Goal: Task Accomplishment & Management: Use online tool/utility

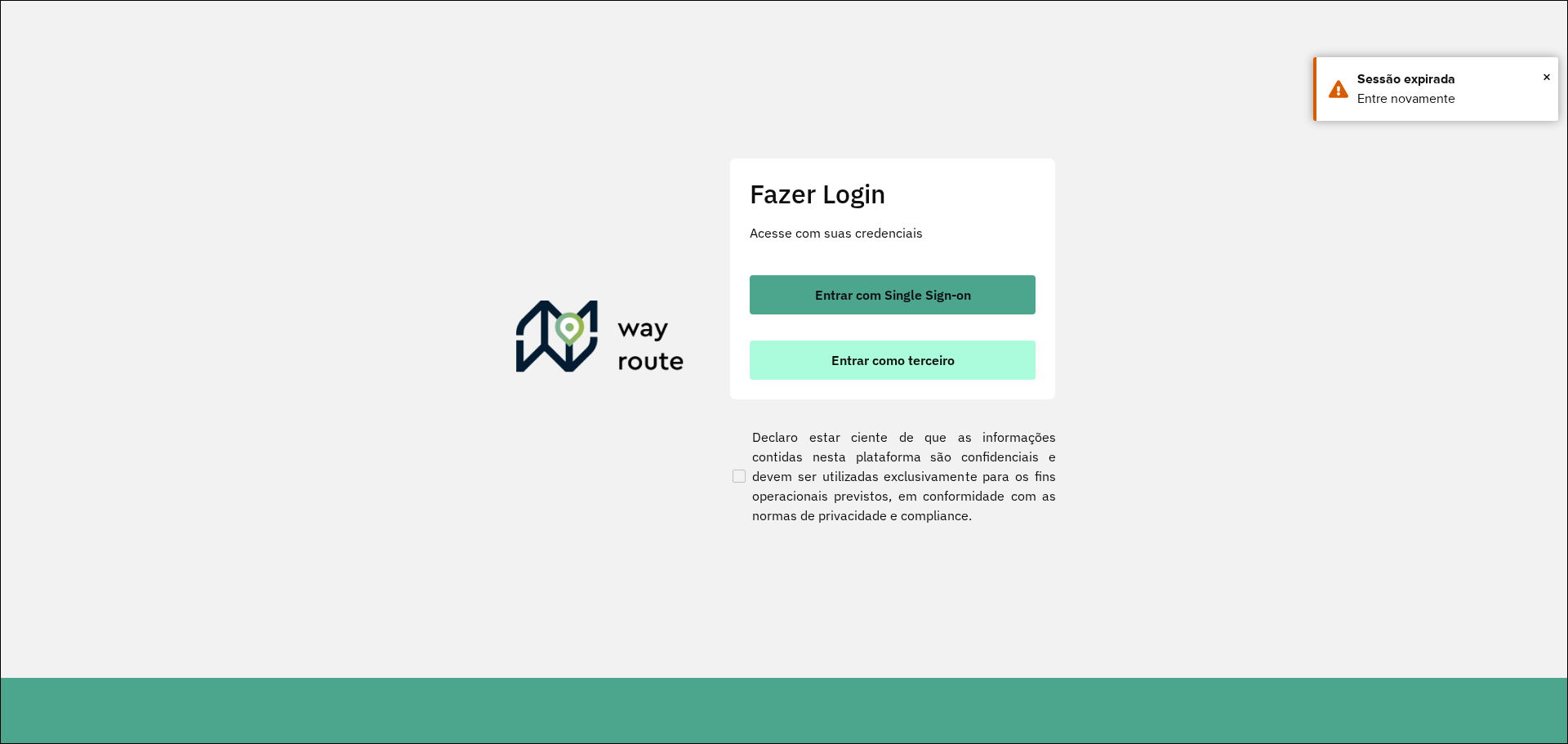
click at [903, 360] on span "Entrar como terceiro" at bounding box center [893, 360] width 123 height 13
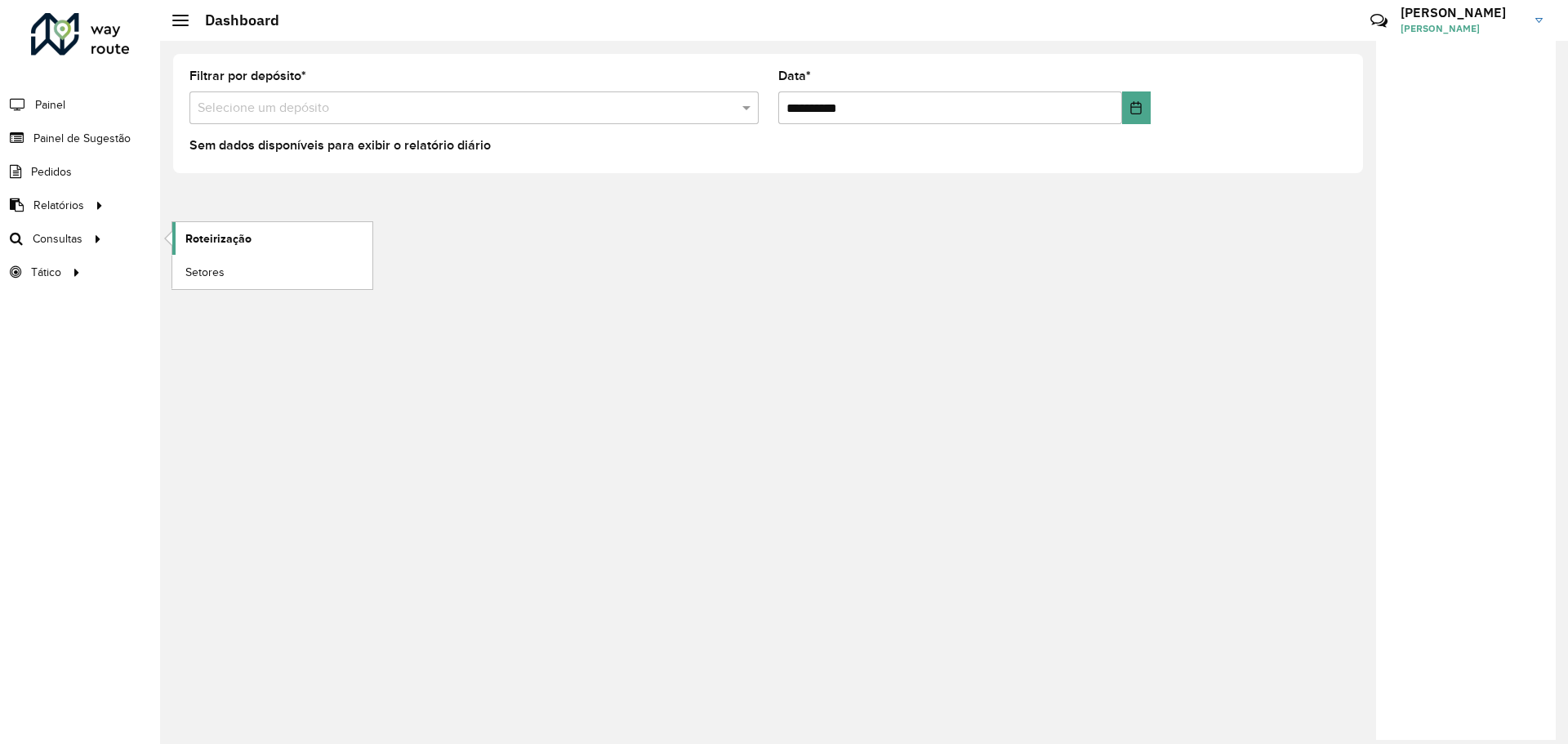
click at [203, 238] on span "Roteirização" at bounding box center [219, 239] width 66 height 17
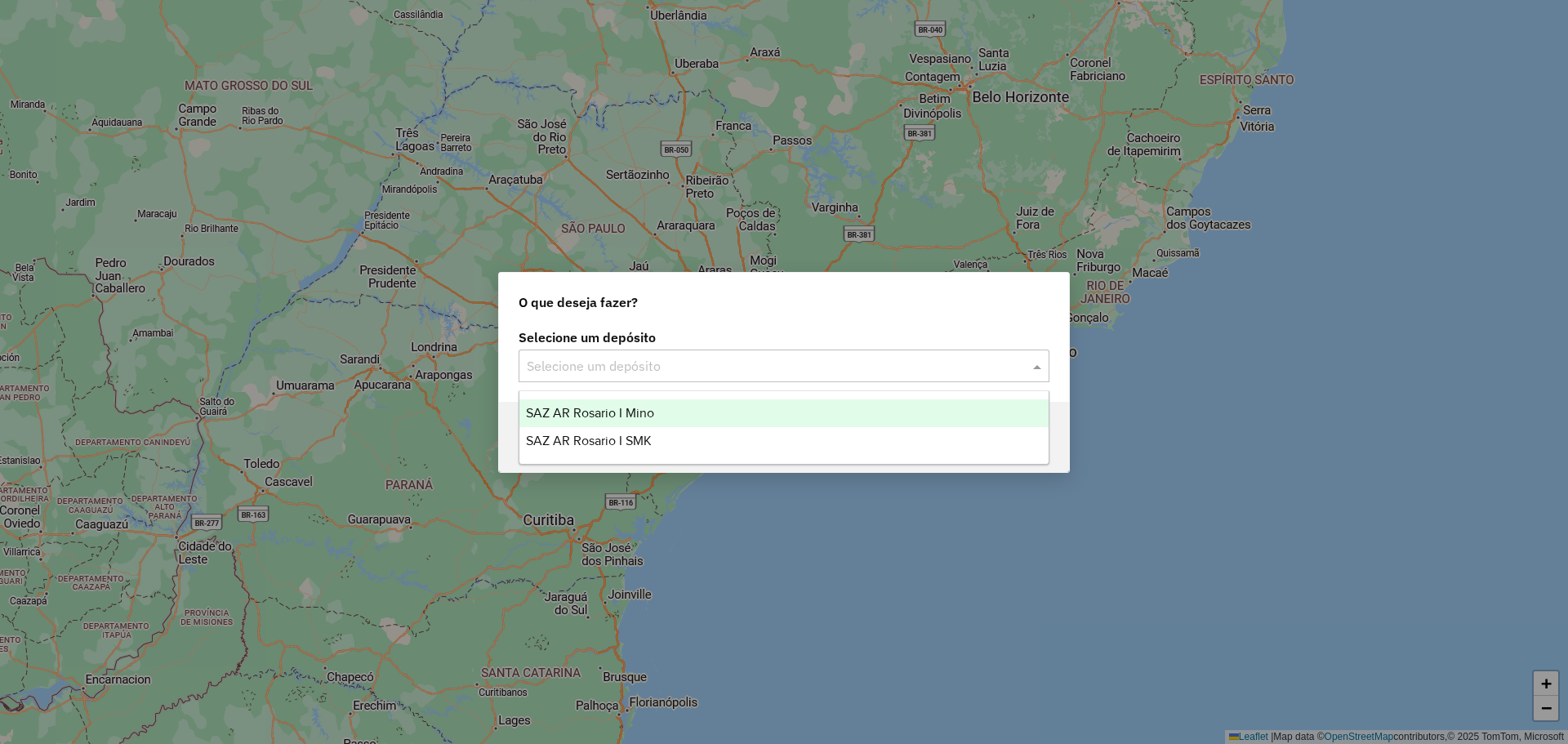
click at [1037, 371] on span at bounding box center [1039, 366] width 20 height 19
click at [635, 414] on span "SAZ AR Rosario I Mino" at bounding box center [591, 412] width 129 height 14
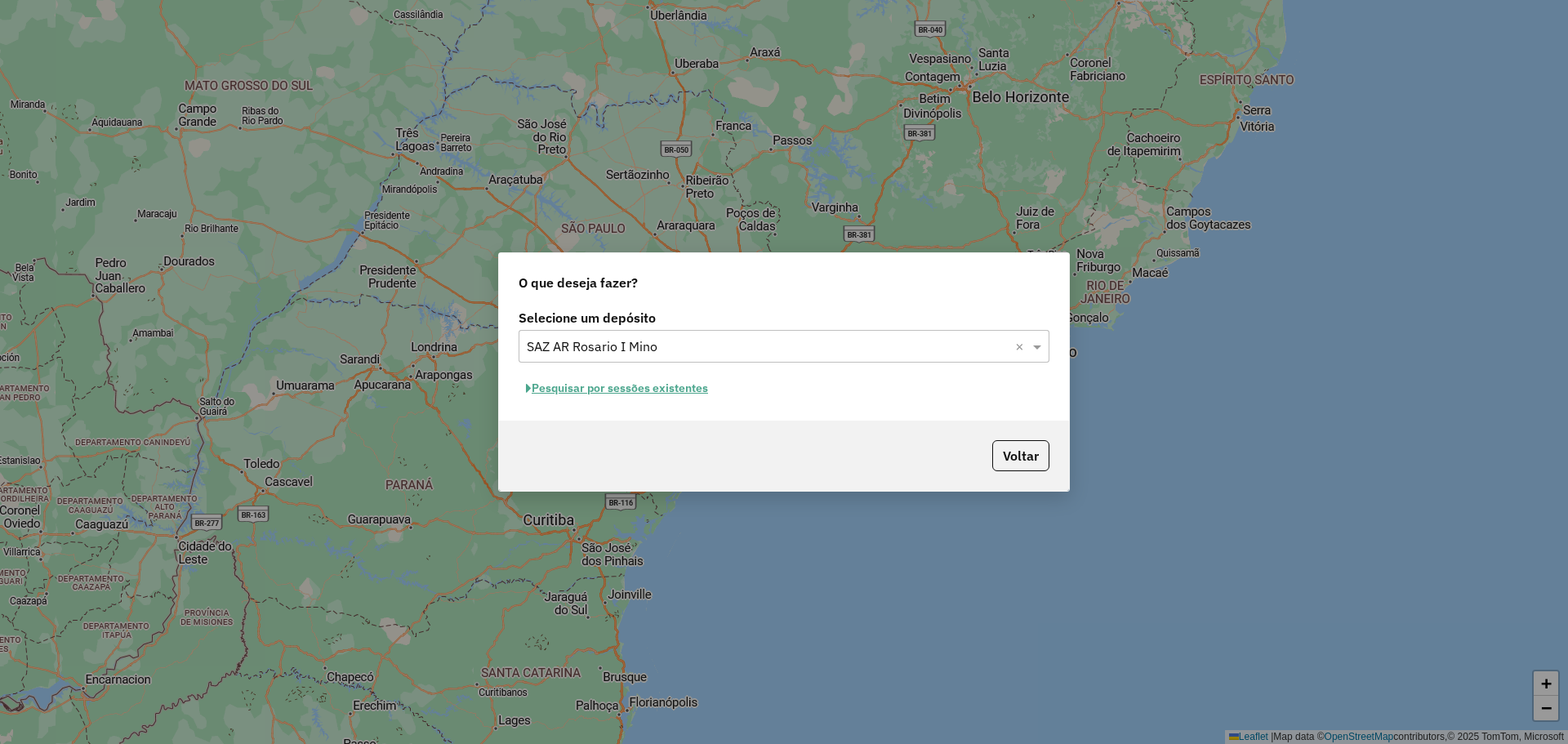
click at [679, 393] on button "Pesquisar por sessões existentes" at bounding box center [617, 389] width 197 height 26
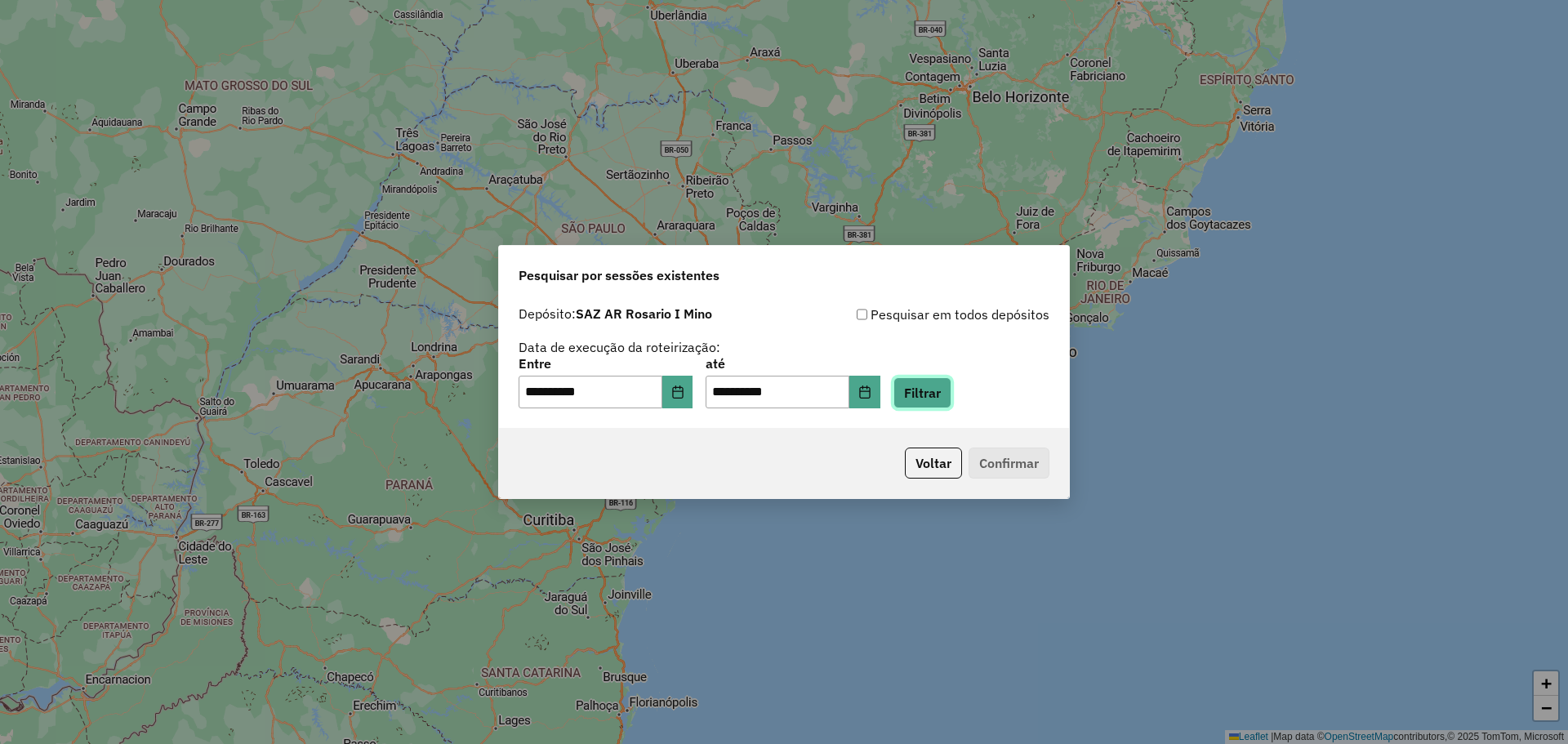
click at [943, 390] on button "Filtrar" at bounding box center [922, 393] width 58 height 31
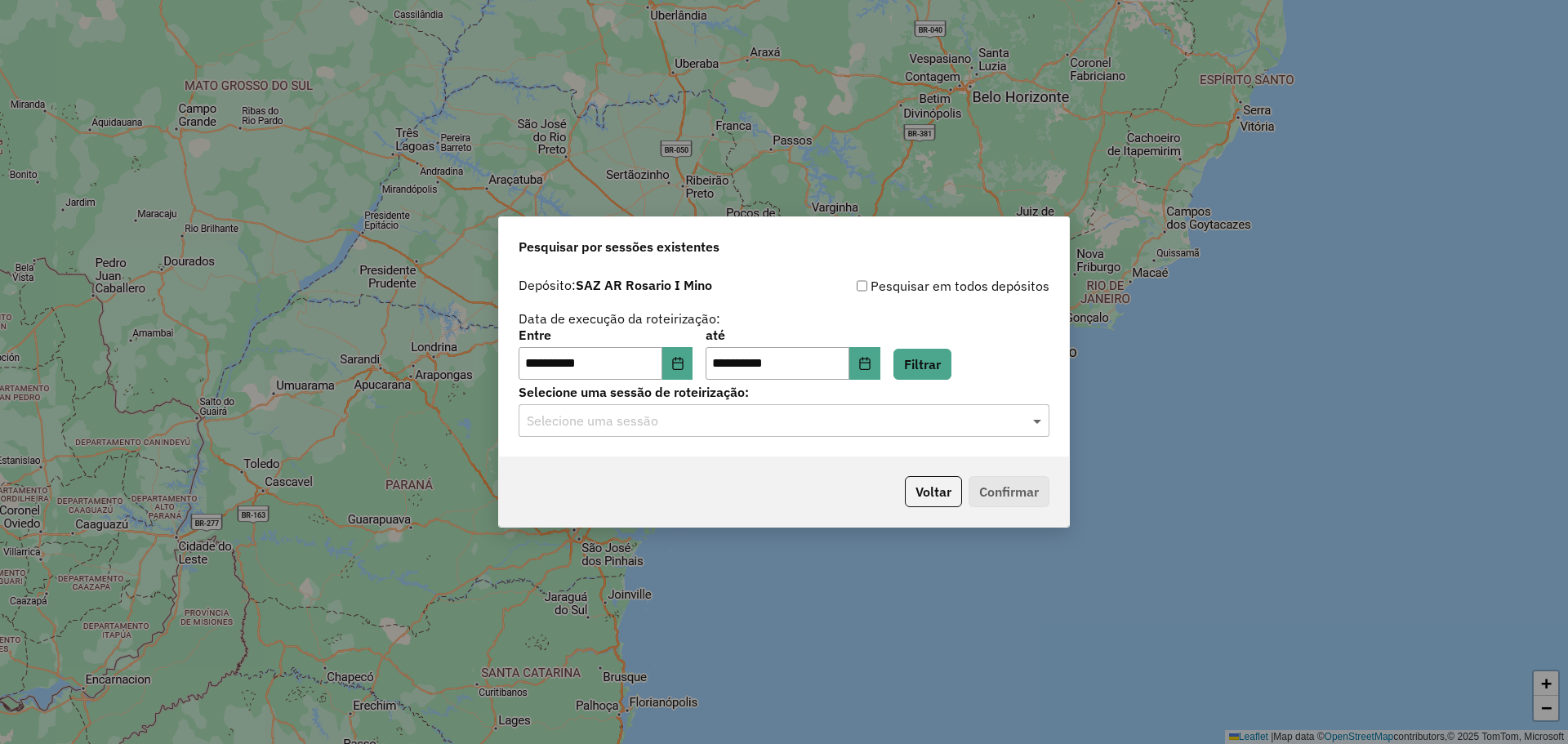
click at [1040, 421] on span at bounding box center [1039, 420] width 20 height 19
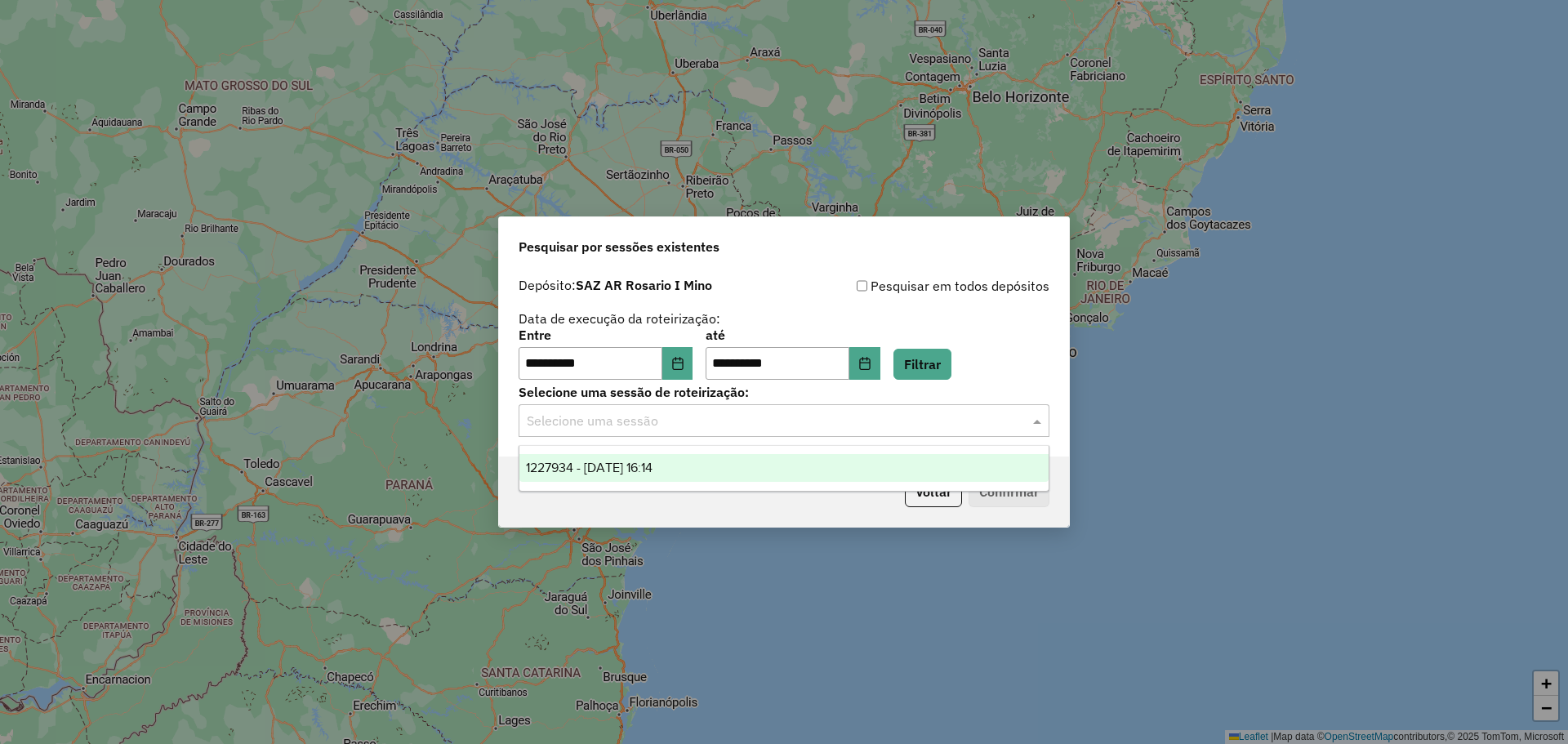
click at [652, 468] on span "1227934 - [DATE] 16:14" at bounding box center [590, 467] width 127 height 14
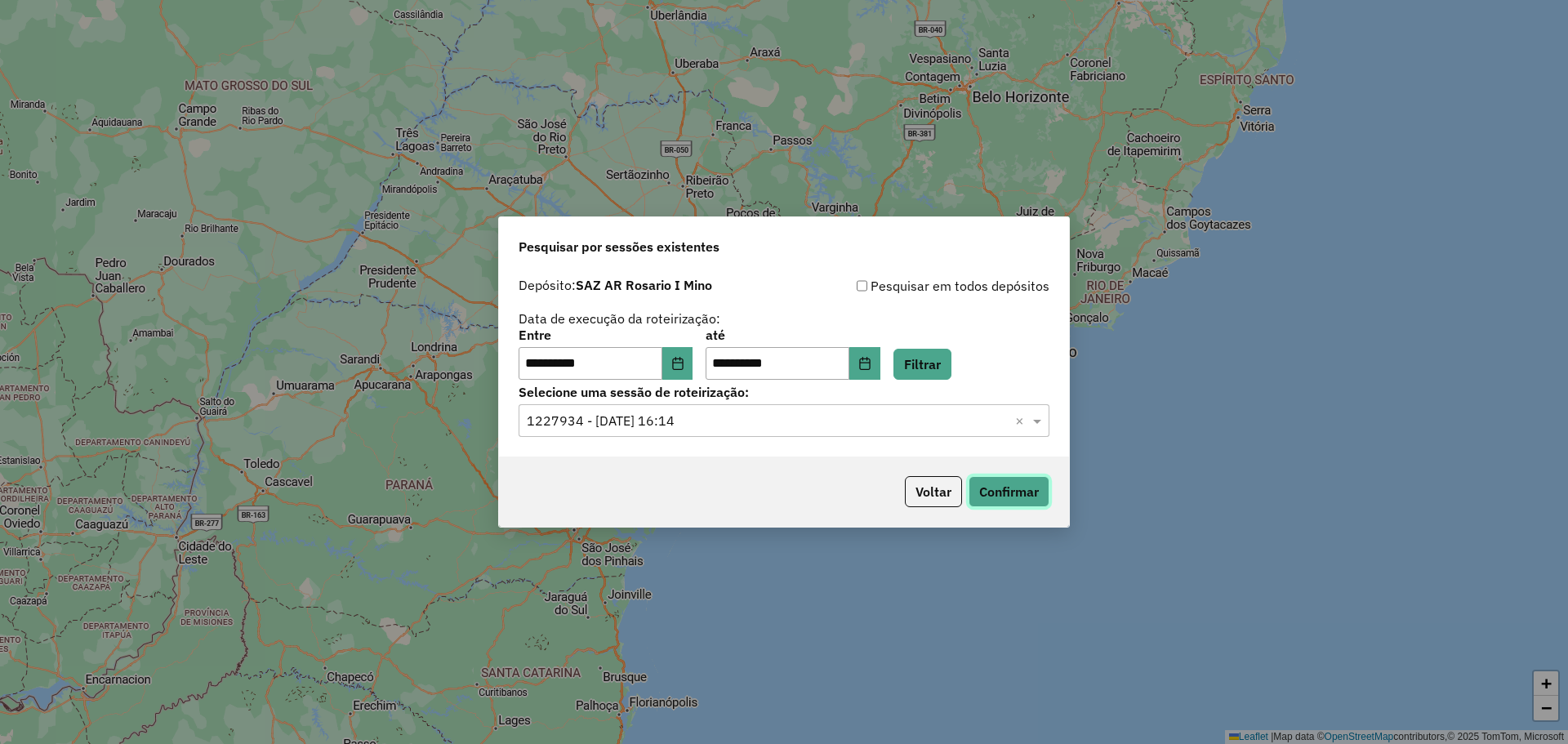
click at [1005, 488] on button "Confirmar" at bounding box center [1010, 491] width 81 height 31
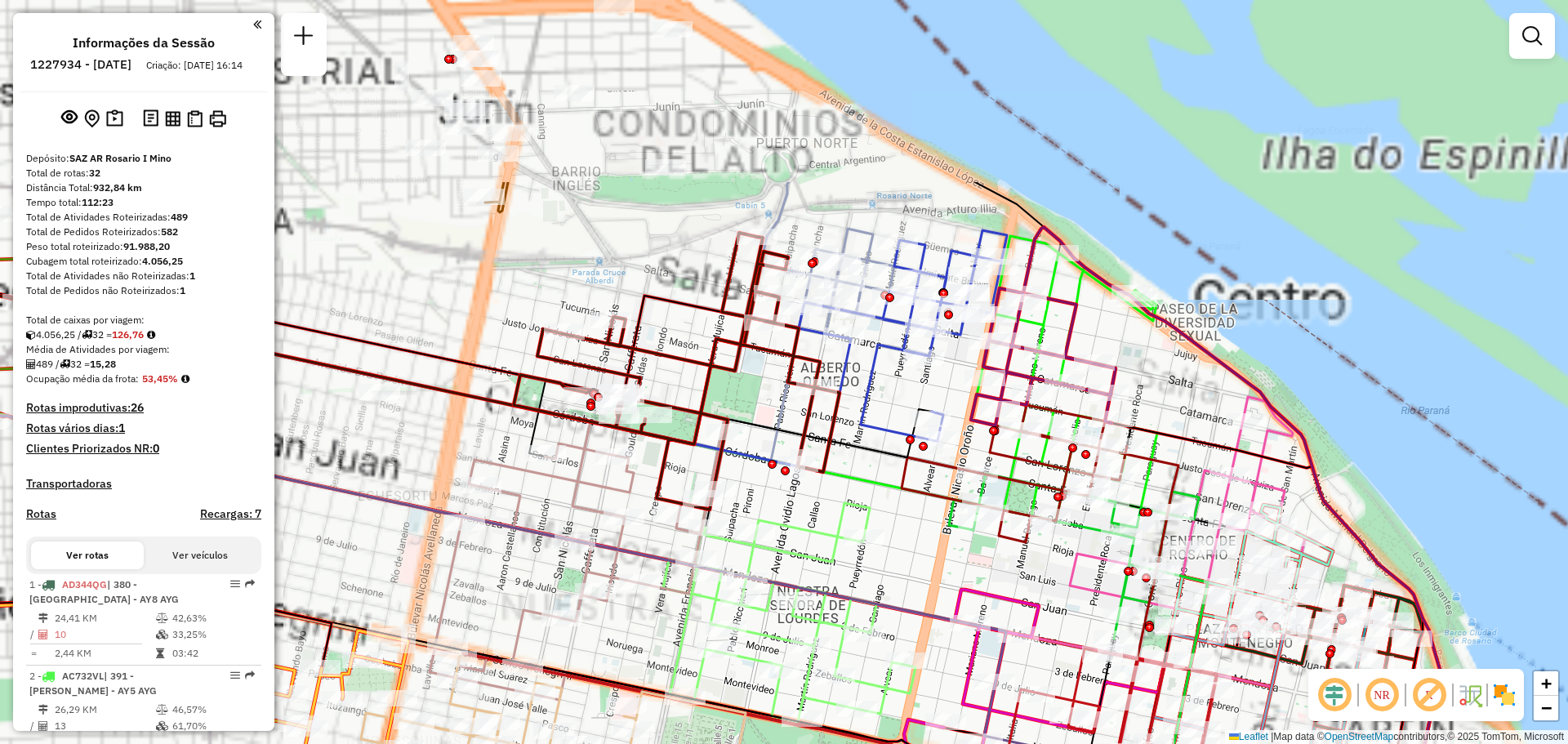
drag, startPoint x: 780, startPoint y: 407, endPoint x: 906, endPoint y: 539, distance: 182.5
click at [906, 539] on div "Janela de atendimento Grade de atendimento Capacidade Transportadoras Veículos …" at bounding box center [784, 372] width 1568 height 744
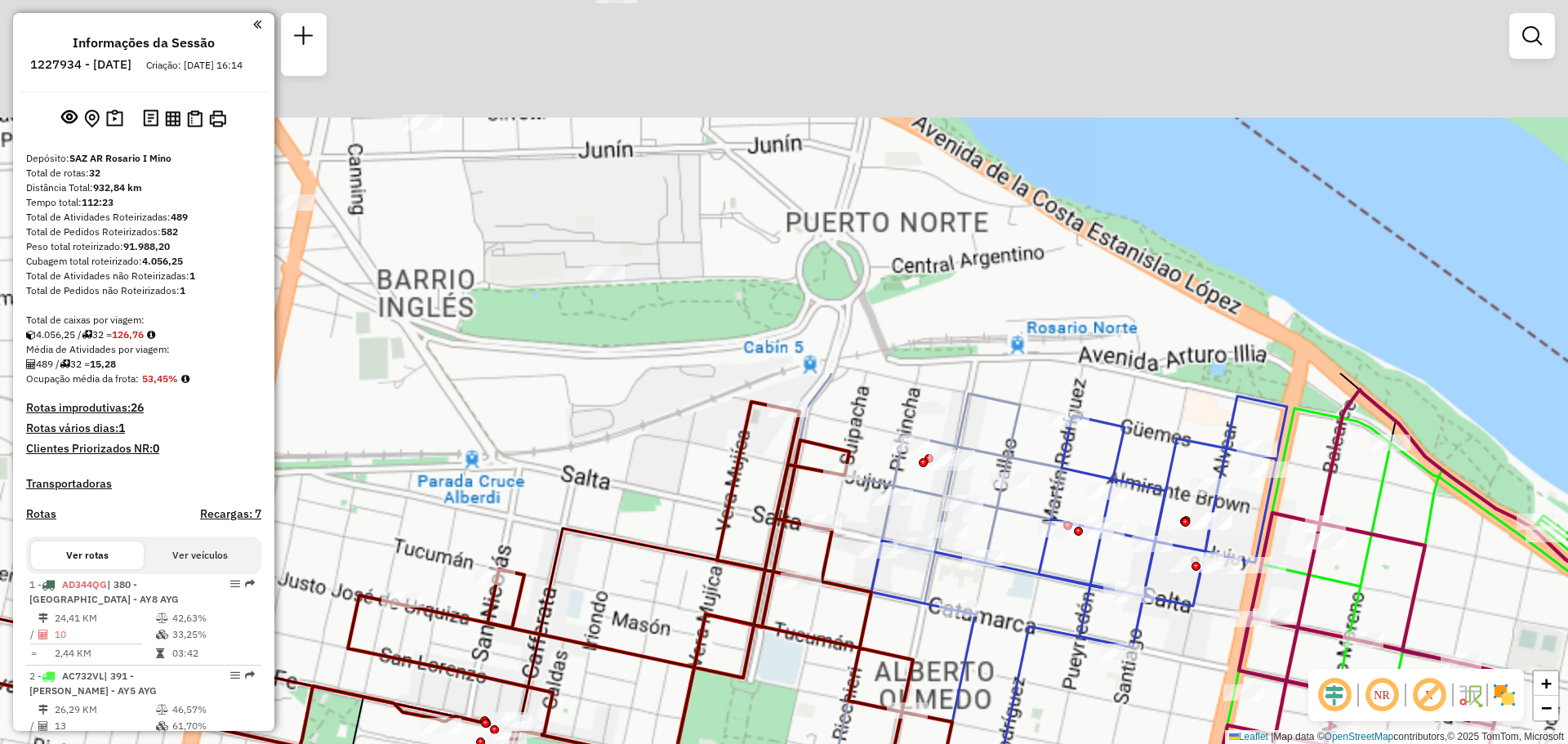
drag, startPoint x: 839, startPoint y: 261, endPoint x: 987, endPoint y: 701, distance: 464.2
click at [987, 701] on div "Janela de atendimento Grade de atendimento Capacidade Transportadoras Veículos …" at bounding box center [784, 372] width 1568 height 744
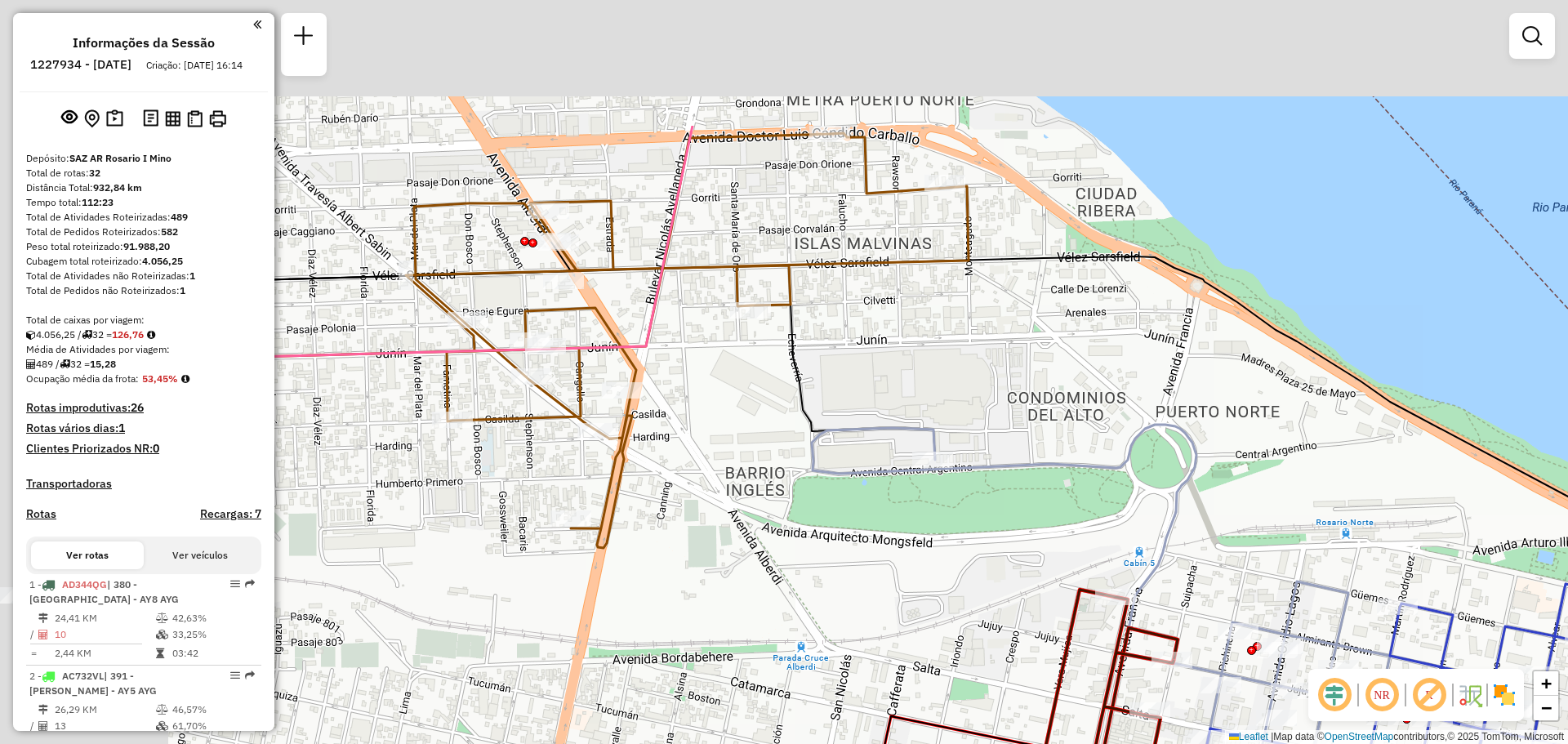
drag, startPoint x: 489, startPoint y: 344, endPoint x: 1055, endPoint y: 597, distance: 620.0
click at [1054, 603] on div "Janela de atendimento Grade de atendimento Capacidade Transportadoras Veículos …" at bounding box center [784, 372] width 1568 height 744
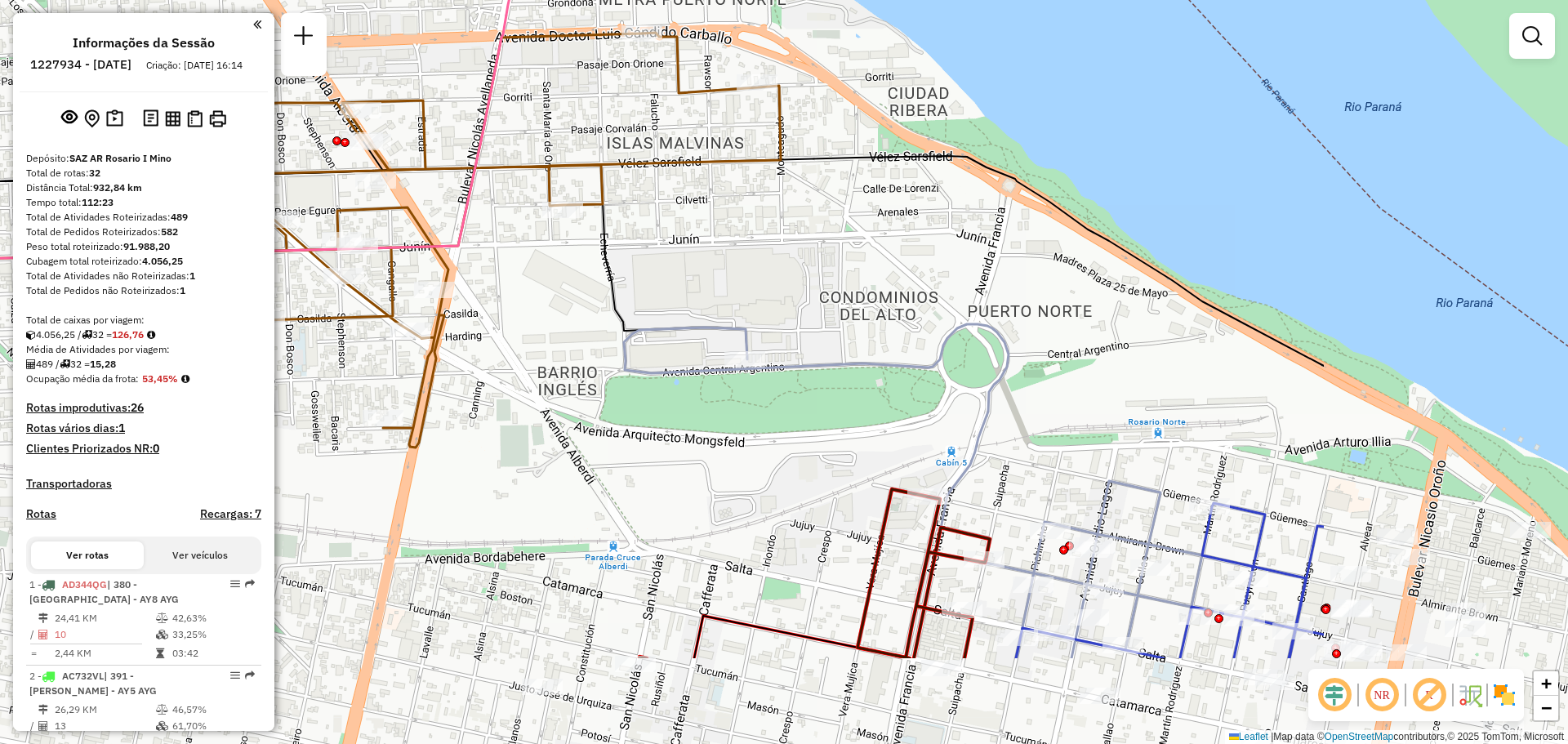
drag, startPoint x: 1168, startPoint y: 445, endPoint x: 590, endPoint y: 274, distance: 602.8
click at [579, 262] on div "Janela de atendimento Grade de atendimento Capacidade Transportadoras Veículos …" at bounding box center [784, 372] width 1568 height 744
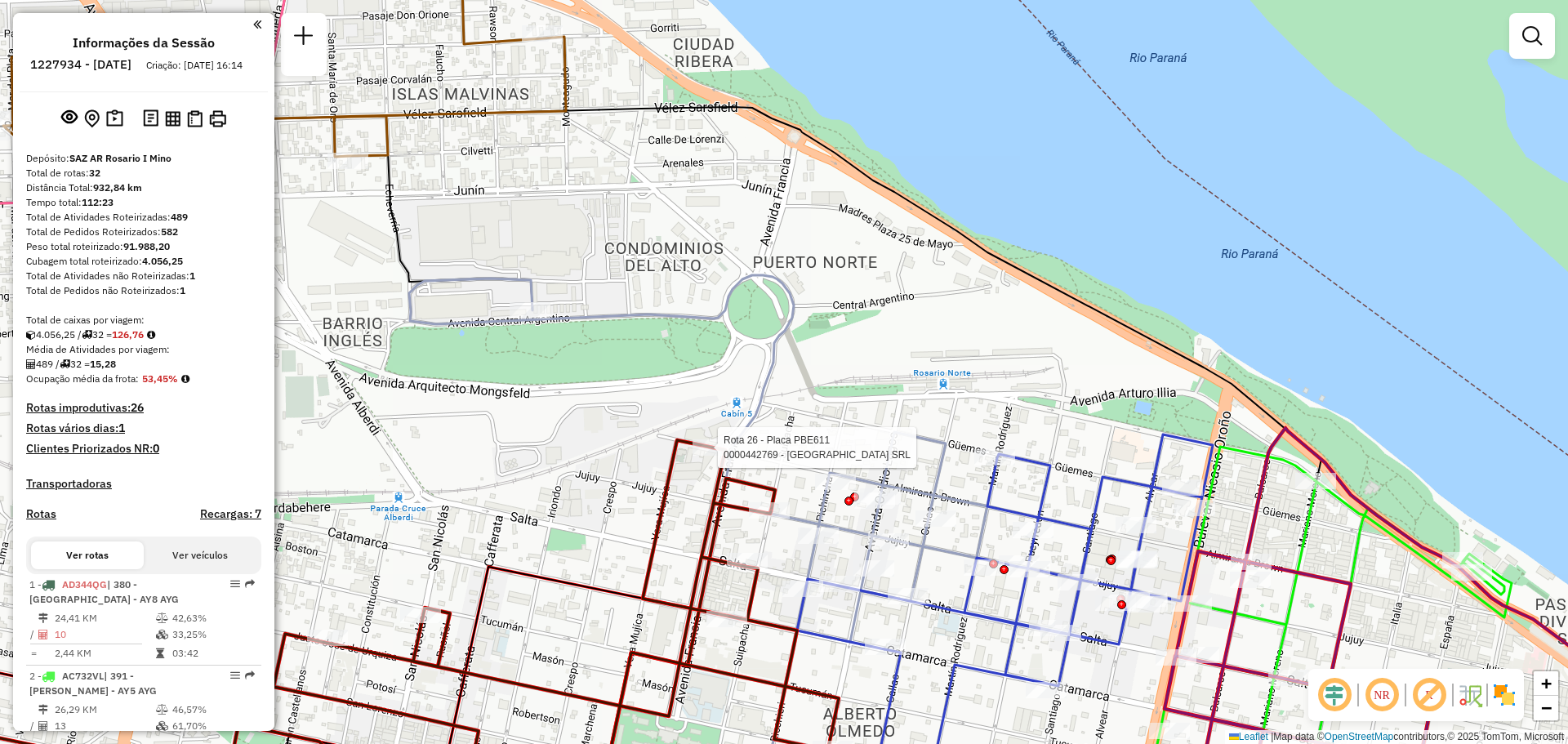
select select "**********"
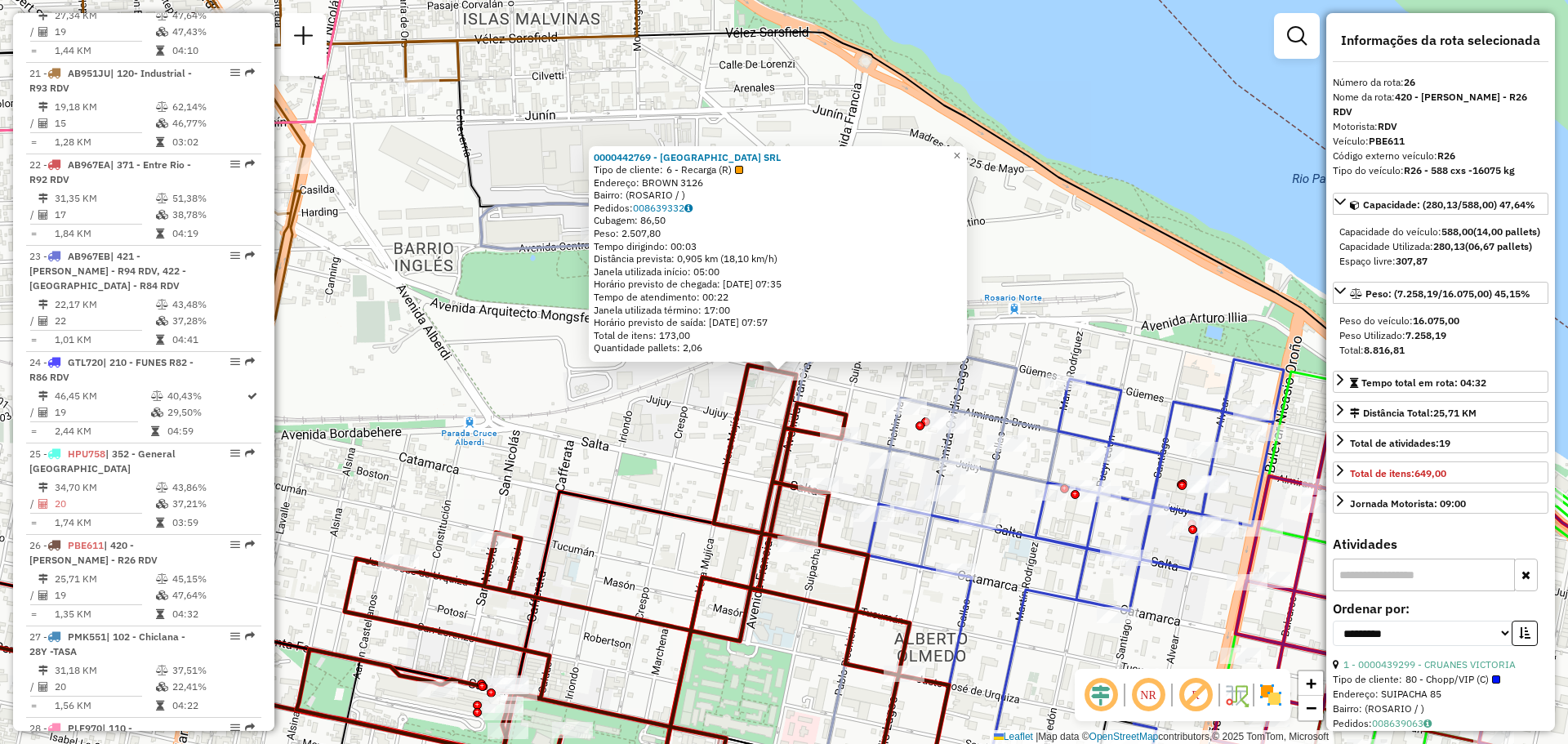
scroll to position [3087, 0]
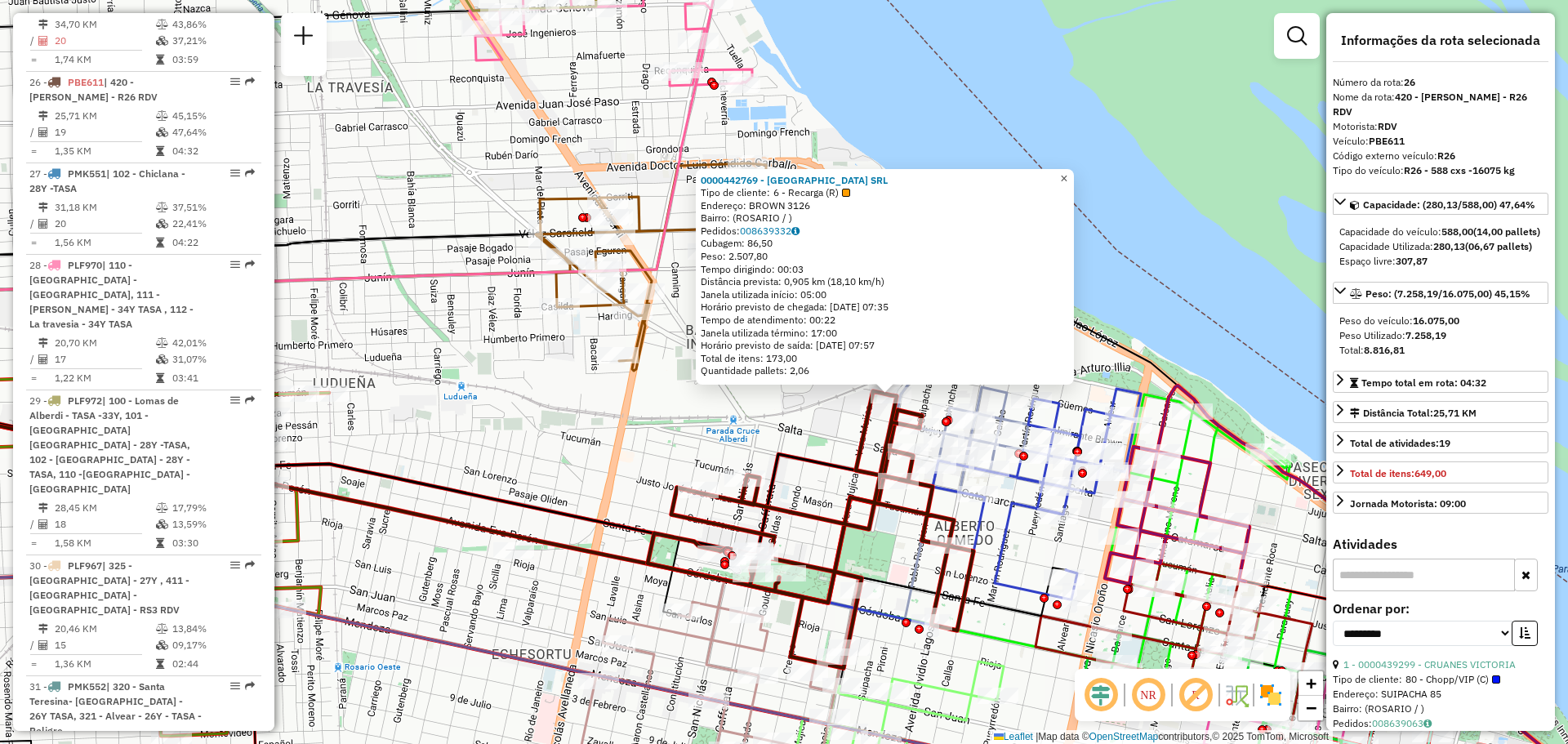
click at [1067, 173] on span "×" at bounding box center [1064, 178] width 7 height 14
